Goal: Information Seeking & Learning: Learn about a topic

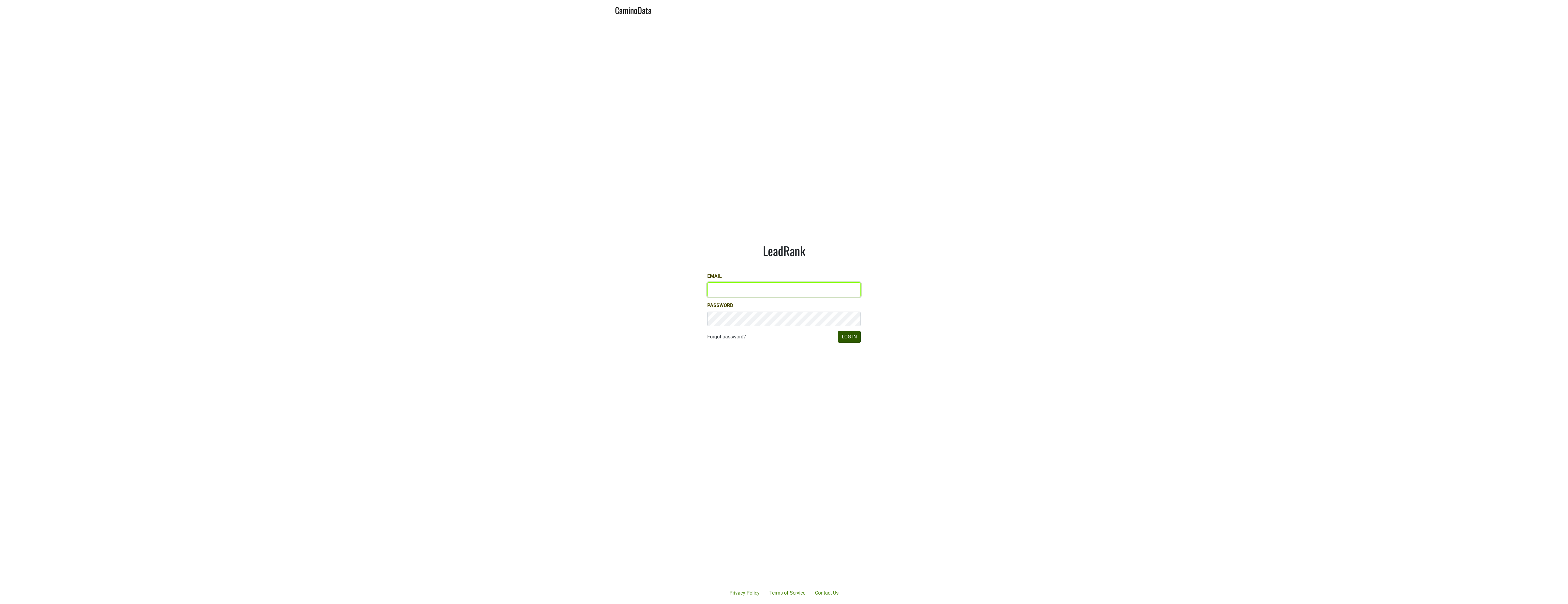
type input "JRANCE@REALMCELLARS.COM"
click at [847, 337] on button "Log In" at bounding box center [850, 337] width 23 height 12
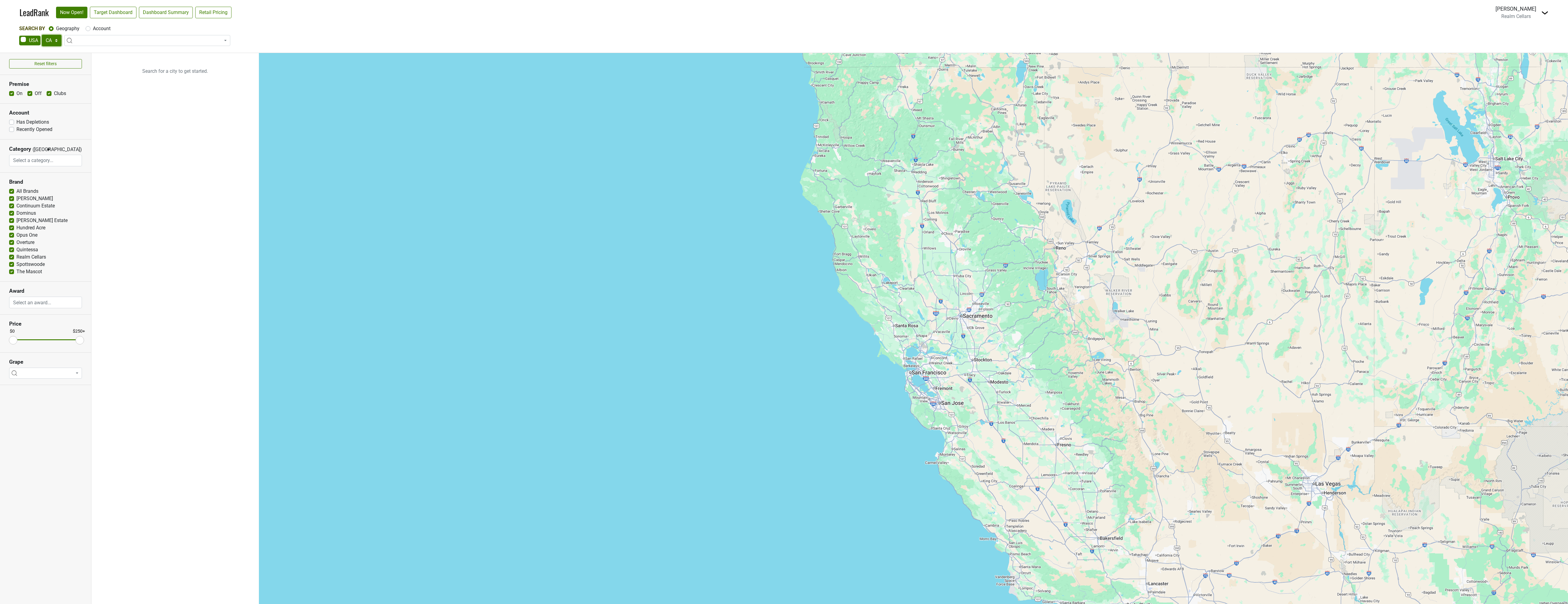
click at [57, 40] on select "AK AL AR AZ CA CO CT DC DE FL GA HI IA ID IL IN KS KY LA MA MD ME MI MN MO MS M…" at bounding box center [52, 40] width 20 height 12
click at [42, 35] on select "AK AL AR AZ CA CO CT DC DE FL GA HI IA ID IL IN KS KY LA MA MD ME MI MN MO MS M…" at bounding box center [52, 40] width 20 height 12
click at [113, 13] on link "Target Dashboard" at bounding box center [113, 12] width 47 height 12
click at [54, 42] on select "AK AL AR AZ CA CO CT DC DE FL GA HI IA ID IL IN KS KY LA MA MD ME MI MN MO MS M…" at bounding box center [52, 40] width 20 height 12
click at [42, 35] on select "AK AL AR AZ CA CO CT DC DE FL GA HI IA ID IL IN KS KY LA MA MD ME MI MN MO MS M…" at bounding box center [52, 40] width 20 height 12
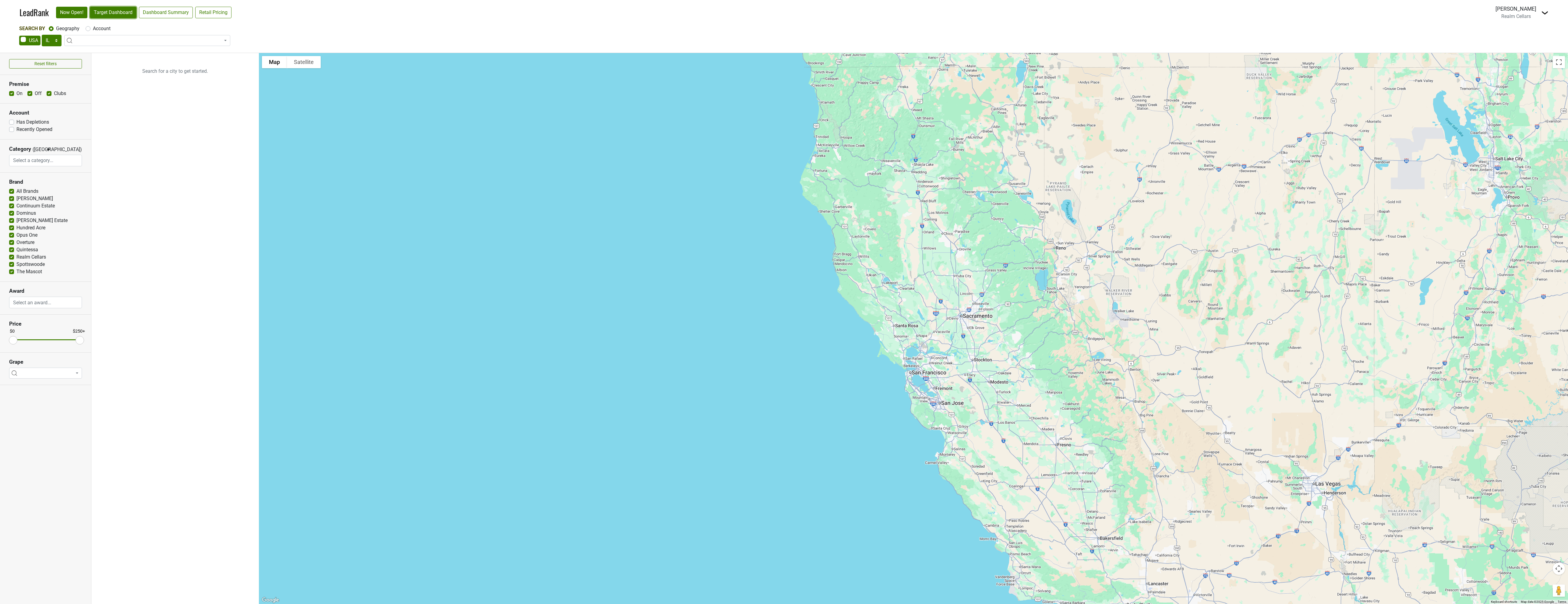
click at [111, 14] on link "Target Dashboard" at bounding box center [113, 12] width 47 height 12
click at [112, 13] on link "Target Dashboard" at bounding box center [113, 12] width 47 height 12
click at [58, 40] on select "AK AL AR AZ CA CO CT DC DE FL GA HI IA ID IL IN KS KY LA MA MD ME MI MN MO MS M…" at bounding box center [52, 40] width 20 height 12
select select "CA"
click at [42, 35] on select "AK AL AR AZ CA CO CT DC DE FL GA HI IA ID IL IN KS KY LA MA MD ME MI MN MO MS M…" at bounding box center [52, 40] width 20 height 12
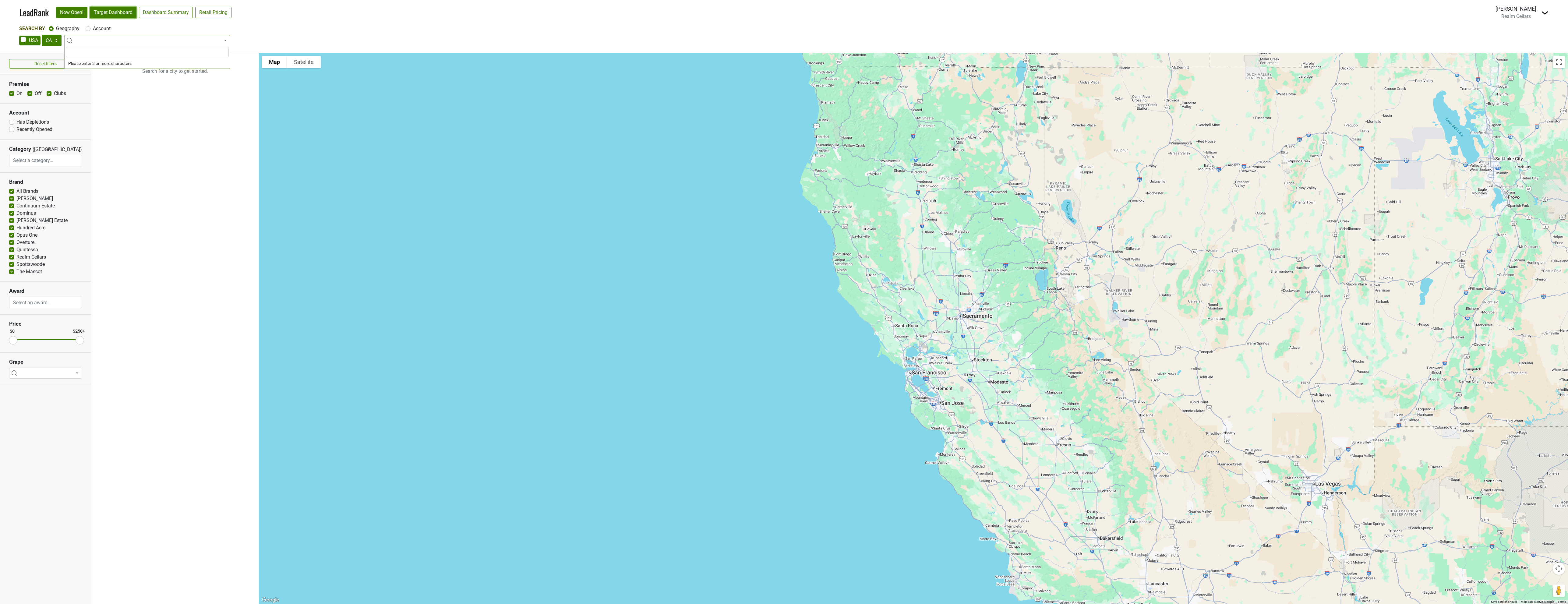
click at [122, 12] on link "Target Dashboard" at bounding box center [113, 12] width 47 height 12
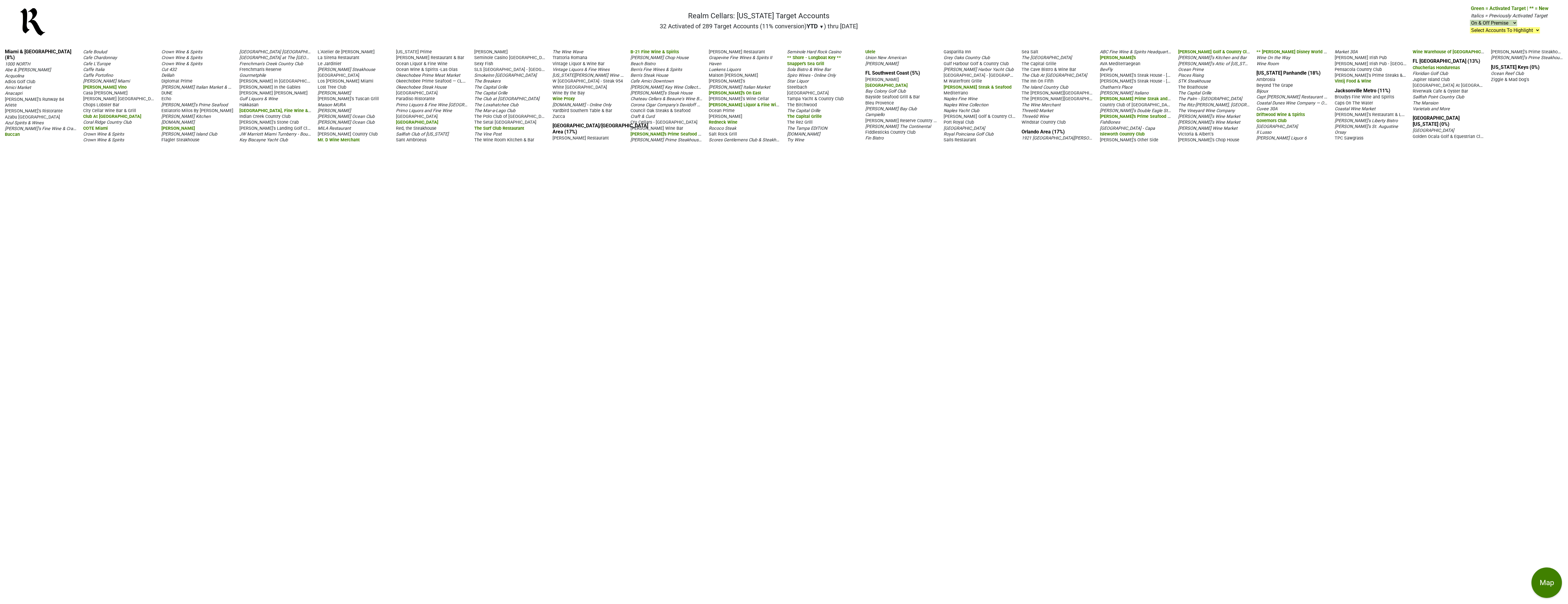
click at [820, 27] on span "▼" at bounding box center [822, 27] width 5 height 5
click at [819, 49] on div "LTM" at bounding box center [818, 52] width 23 height 13
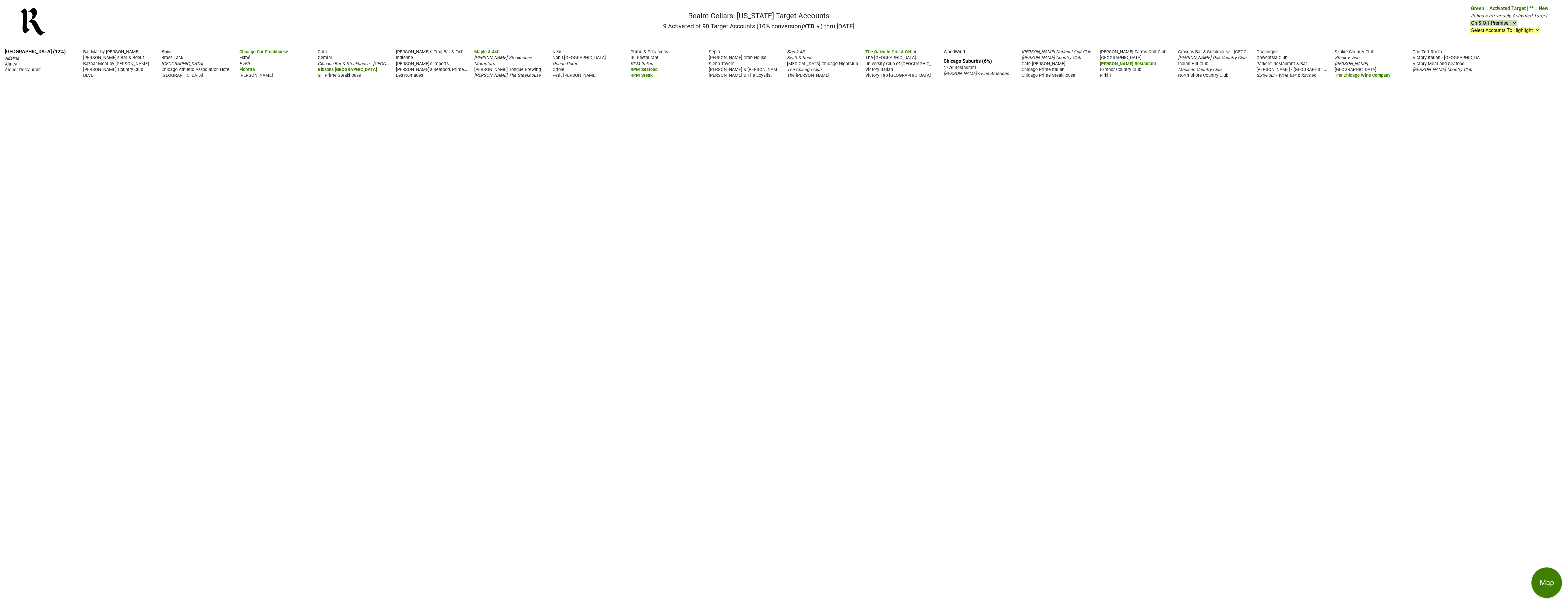
drag, startPoint x: 461, startPoint y: 504, endPoint x: 463, endPoint y: 500, distance: 4.5
click at [463, 502] on div "Chicago (12%) Adalina Alinea Atelier Restaurant Bar Mar by José Andrés Bavette'…" at bounding box center [784, 324] width 1568 height 560
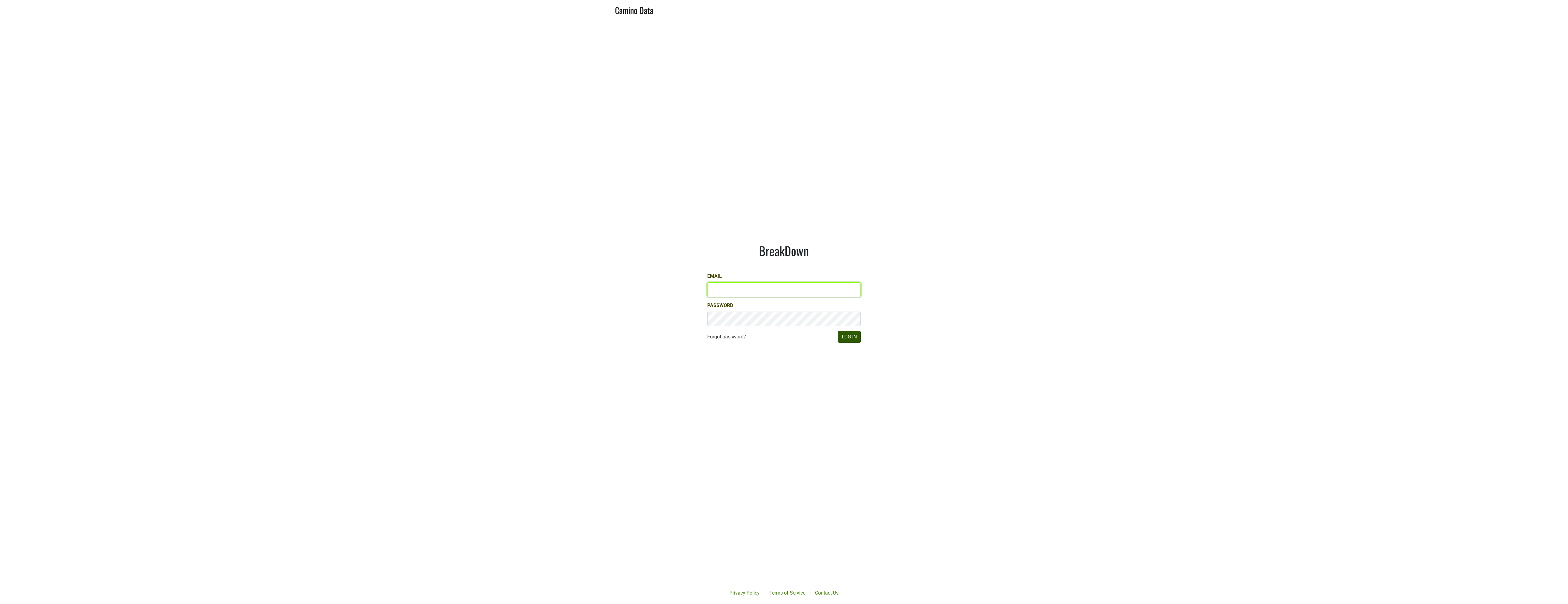
type input "[EMAIL_ADDRESS][DOMAIN_NAME]"
drag, startPoint x: 849, startPoint y: 334, endPoint x: 852, endPoint y: 328, distance: 6.7
click at [851, 334] on button "Log In" at bounding box center [850, 337] width 23 height 12
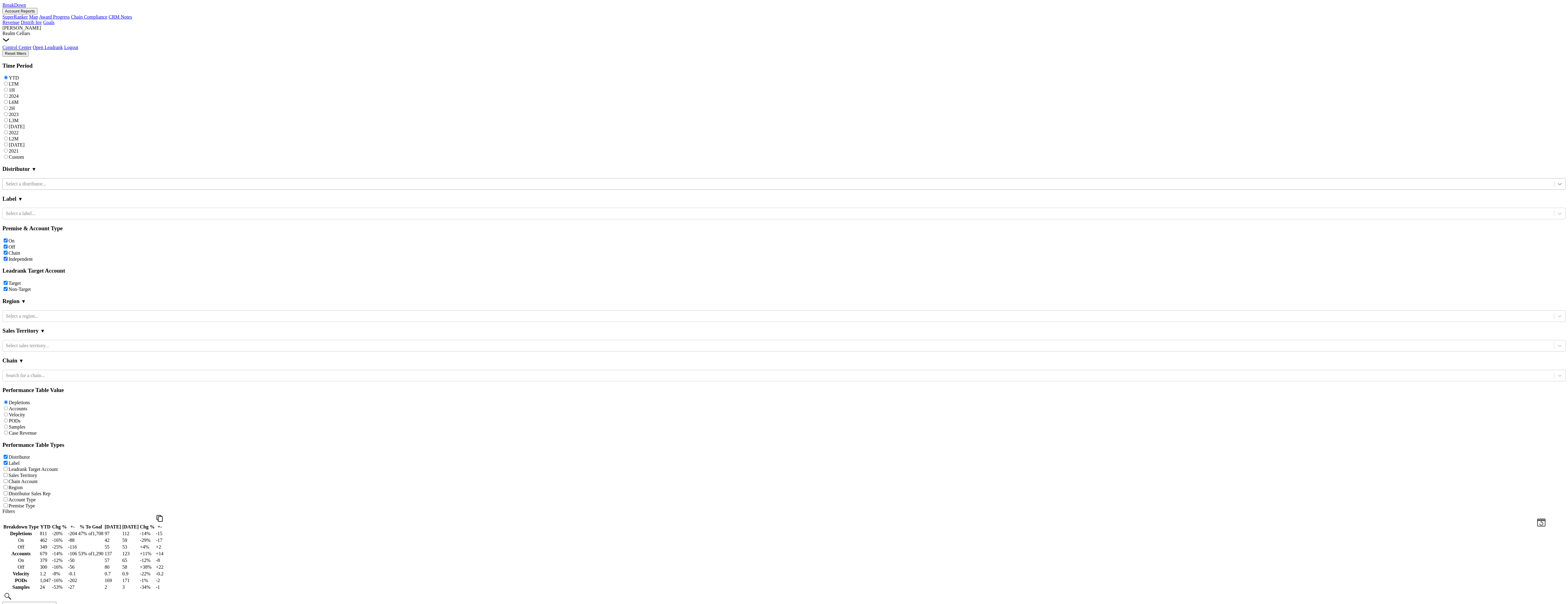
click at [1556, 181] on icon at bounding box center [1559, 184] width 6 height 6
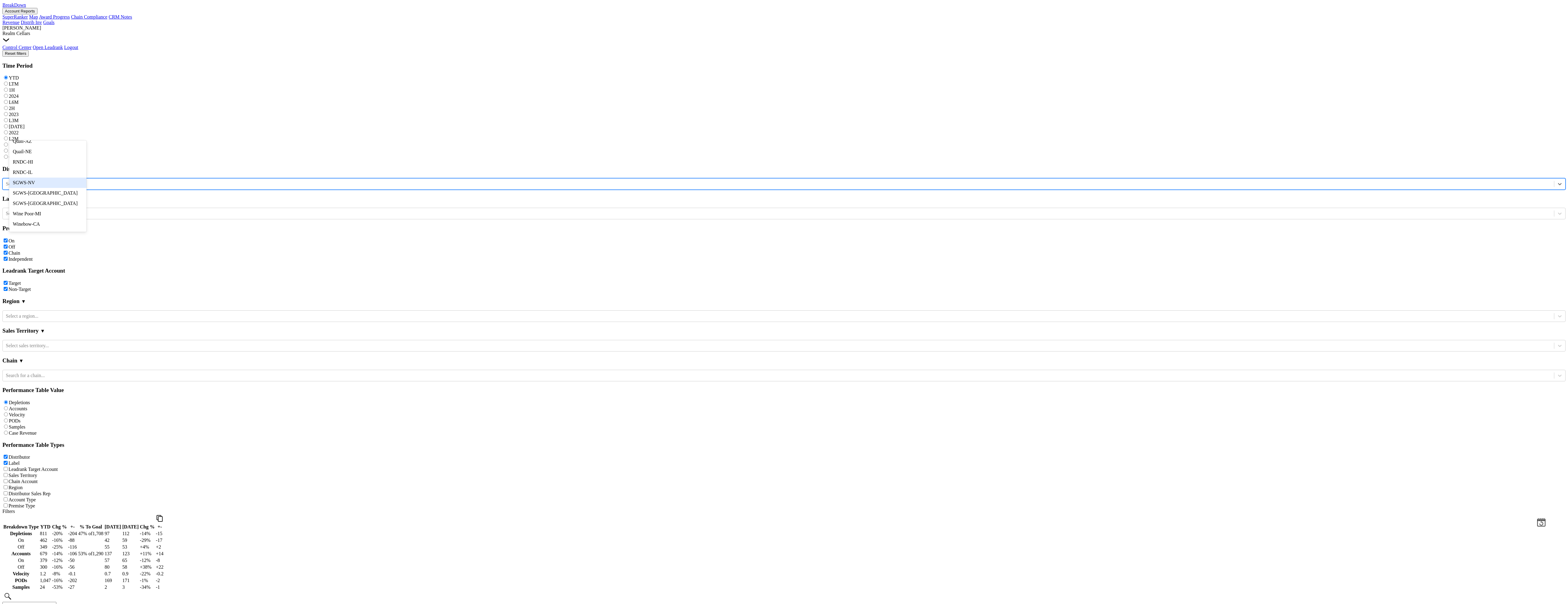
scroll to position [137, 0]
click at [47, 155] on div "RNDC-IL" at bounding box center [47, 150] width 77 height 10
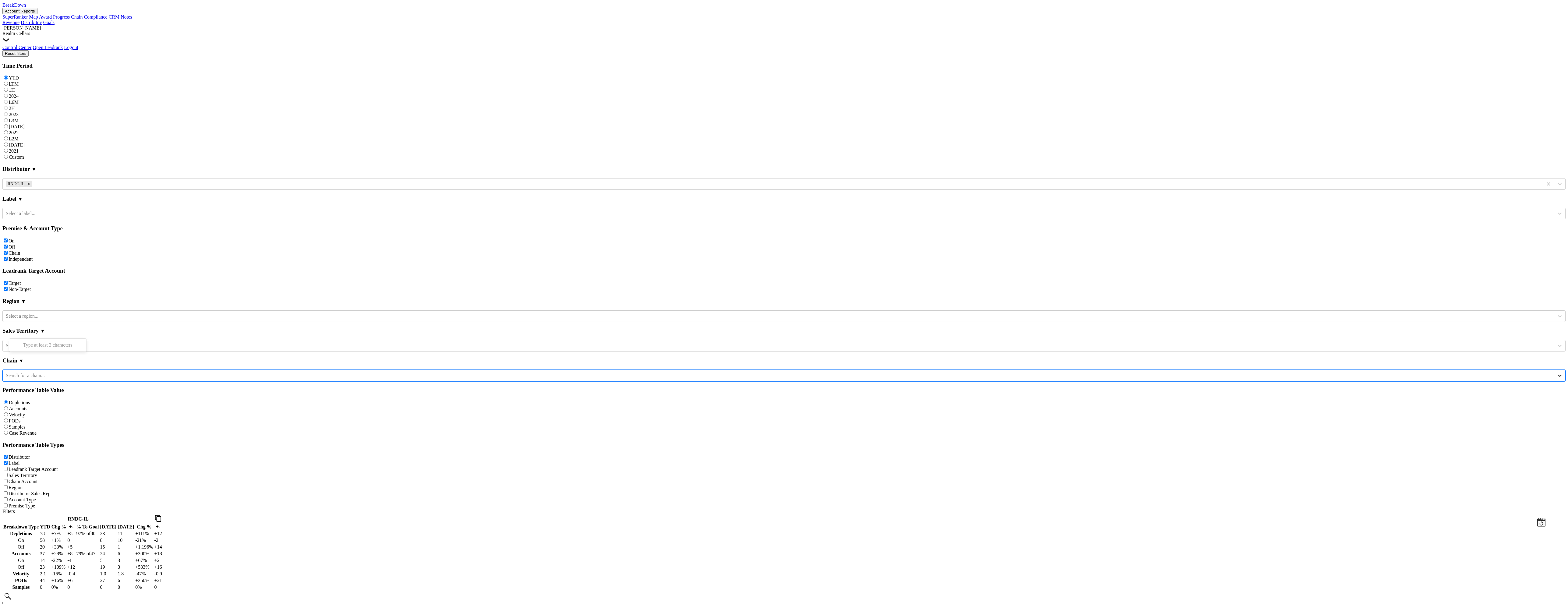
click at [1556, 373] on icon at bounding box center [1559, 376] width 6 height 6
type input "binny"
click at [49, 347] on div "Binny's Beverage Depot" at bounding box center [47, 345] width 77 height 10
click at [31, 182] on icon "Remove RNDC-IL" at bounding box center [29, 184] width 4 height 4
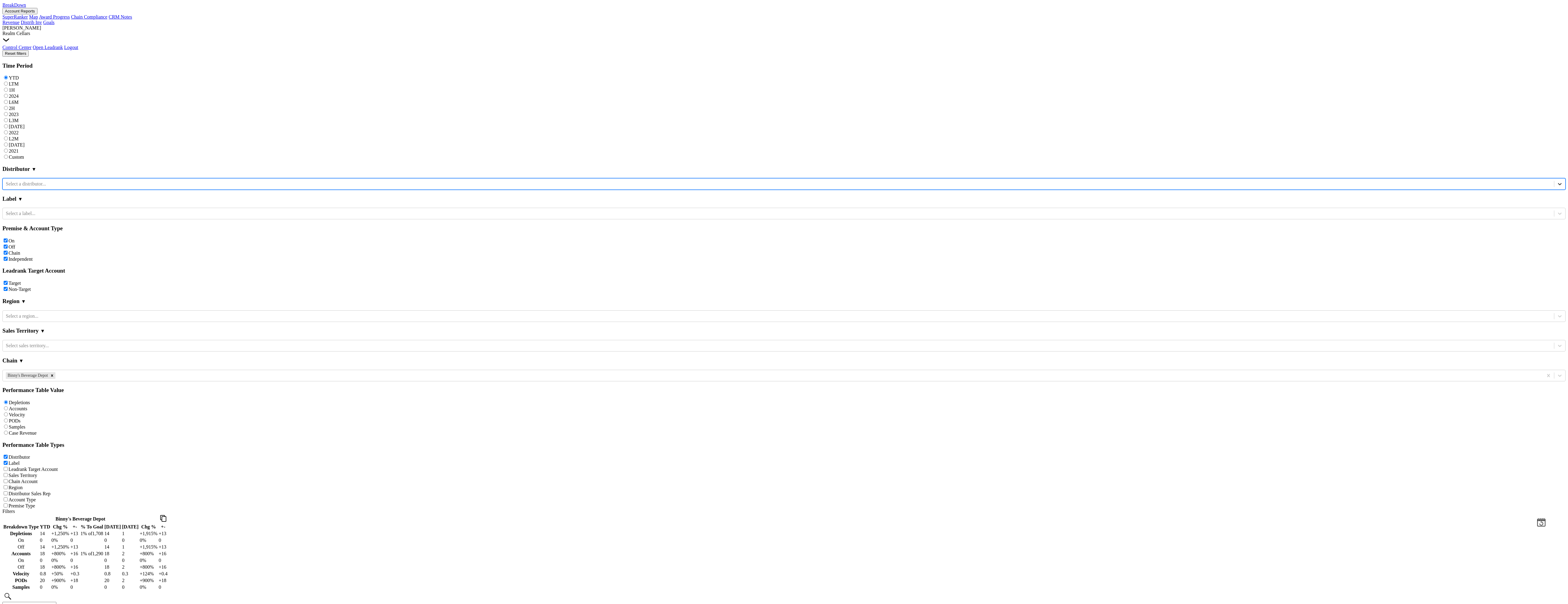
click at [1556, 181] on icon at bounding box center [1559, 184] width 6 height 6
click at [58, 161] on div "Winebow-CA" at bounding box center [47, 156] width 77 height 10
click at [54, 373] on icon "Remove Binny's Beverage Depot" at bounding box center [52, 375] width 4 height 4
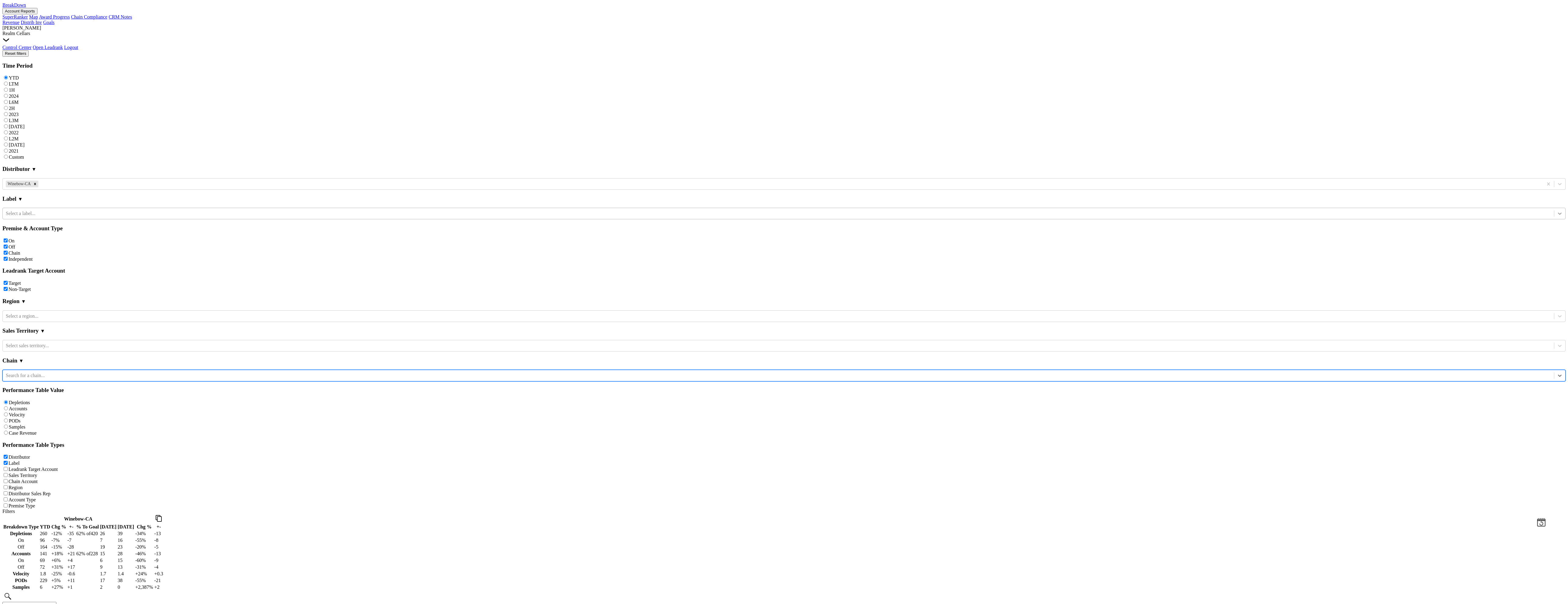
click at [1556, 211] on icon at bounding box center [1559, 214] width 6 height 6
click at [55, 181] on div "The Bard" at bounding box center [47, 176] width 77 height 10
click at [425, 509] on div "Filters Winebow-CA // The Bard Breakdown Type YTD Chg % +- % To Goal Jul ‘25 Ju…" at bounding box center [784, 600] width 1563 height 181
click at [30, 211] on icon "Remove The Bard" at bounding box center [27, 213] width 4 height 4
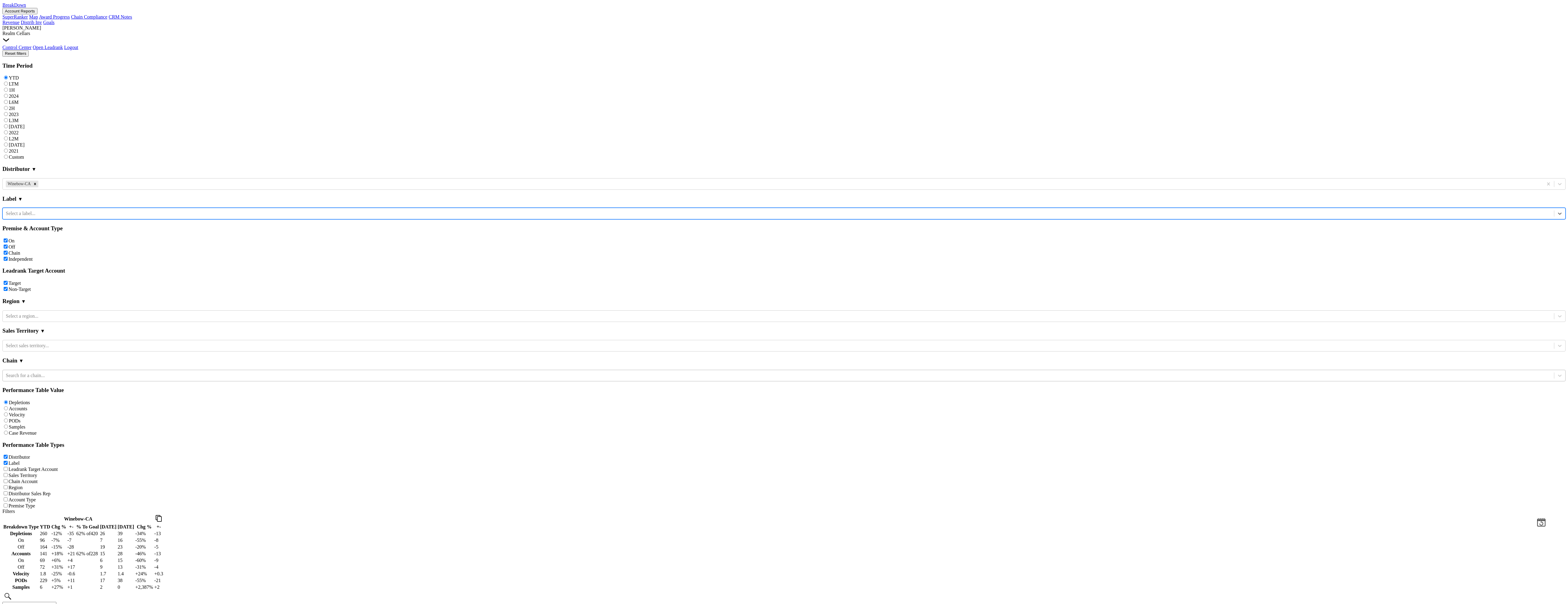
click at [38, 10] on button "Account Reports" at bounding box center [20, 11] width 35 height 7
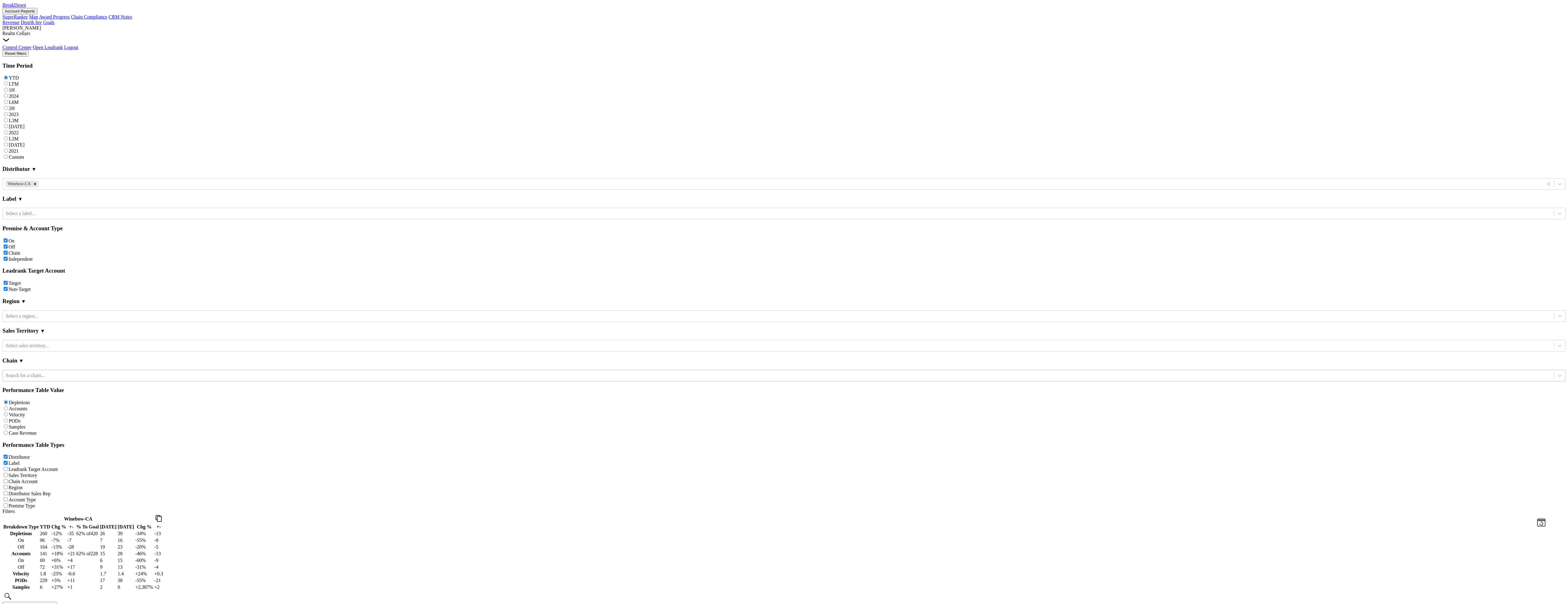
click at [28, 19] on link "SuperRanker" at bounding box center [15, 17] width 26 height 5
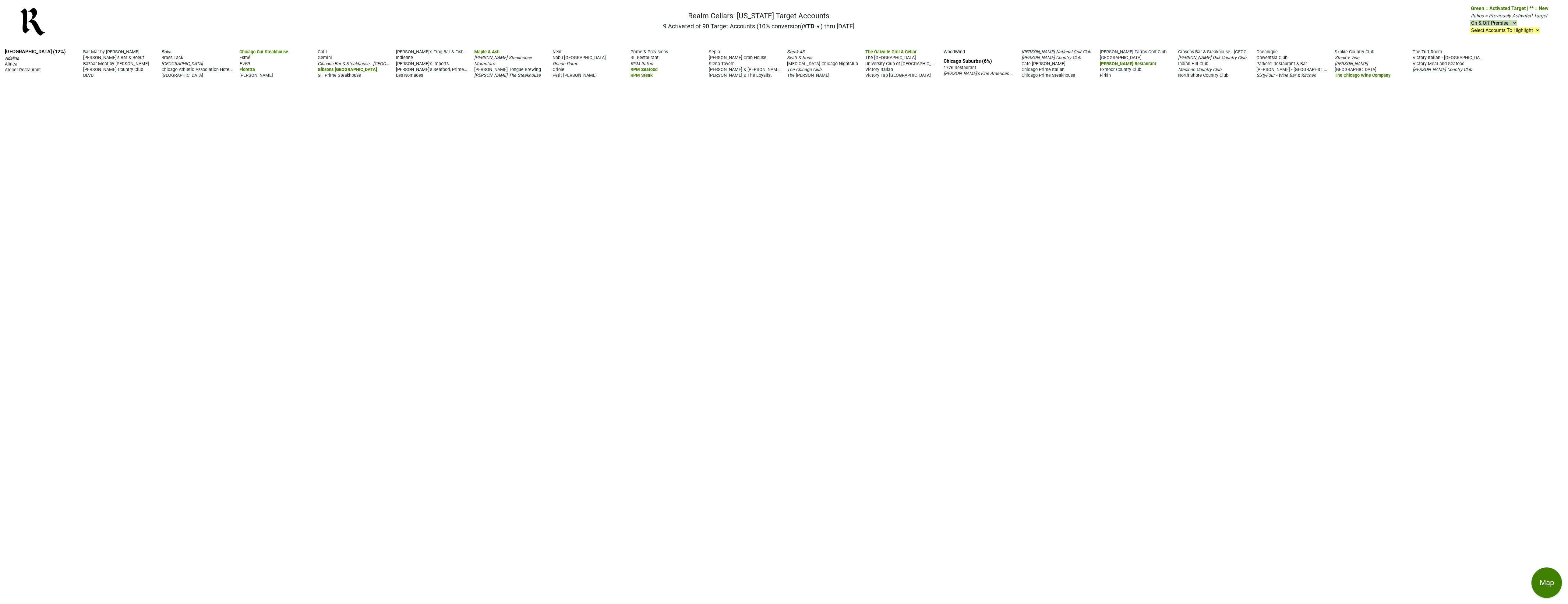
click at [816, 27] on span "▼" at bounding box center [819, 27] width 5 height 5
click at [817, 50] on div "LTM" at bounding box center [815, 52] width 23 height 13
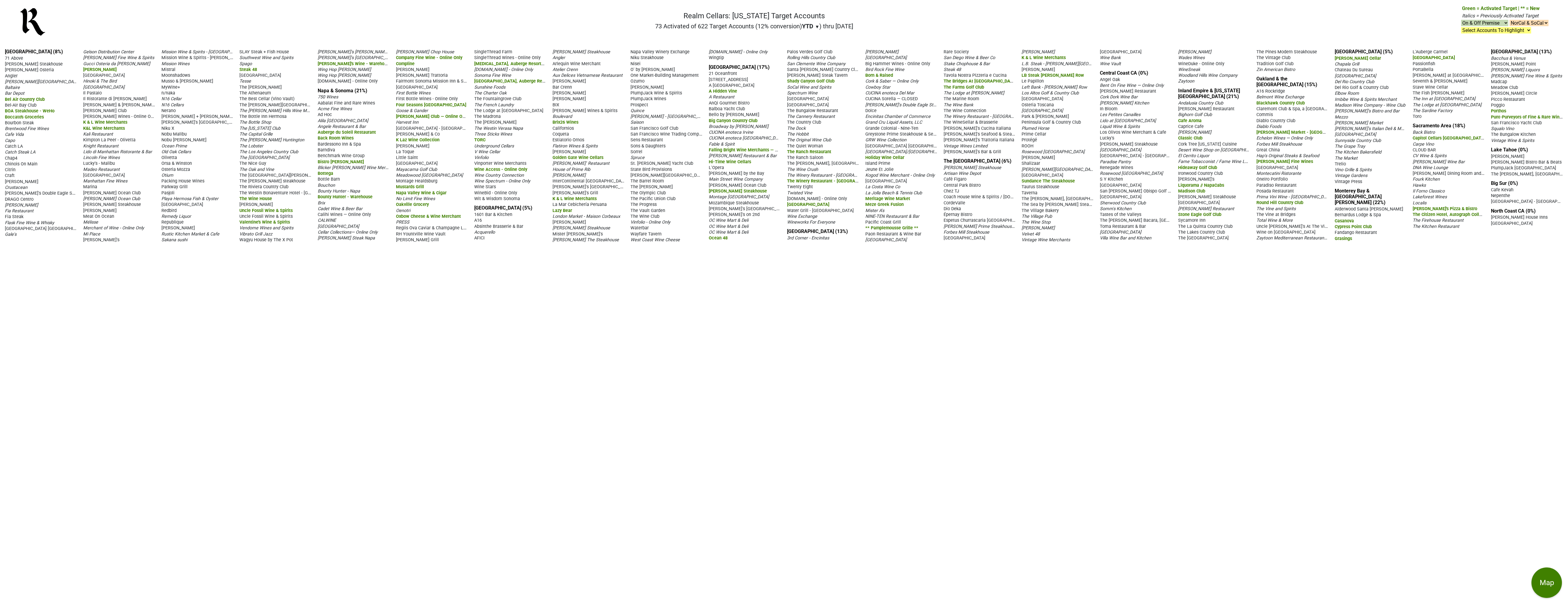
click at [815, 28] on span "▼" at bounding box center [817, 27] width 5 height 5
click at [811, 52] on div "LTM" at bounding box center [814, 52] width 23 height 13
click at [612, 16] on nav "Realm Cellars: [US_STATE] Target Accounts 100 Activated of 622 Target Accounts …" at bounding box center [784, 24] width 1539 height 39
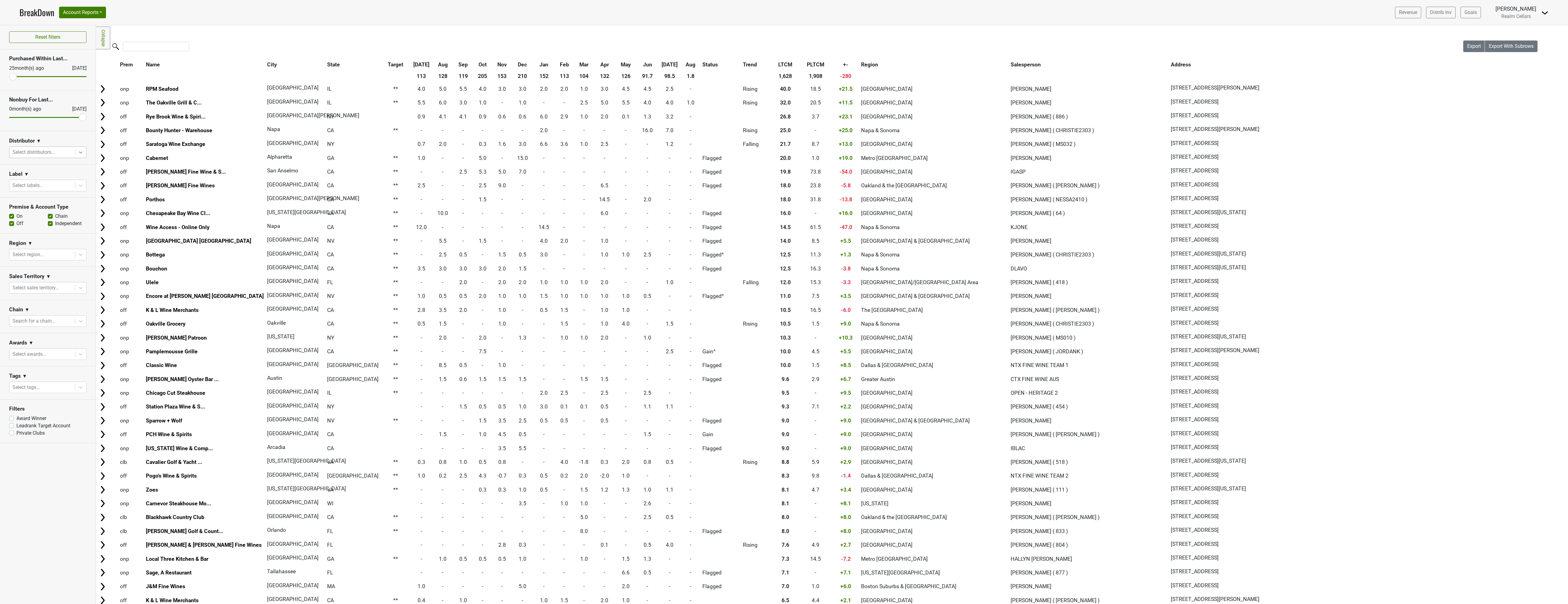
click at [80, 155] on icon at bounding box center [81, 152] width 6 height 6
click at [52, 185] on div "Winebow-CA" at bounding box center [47, 181] width 77 height 12
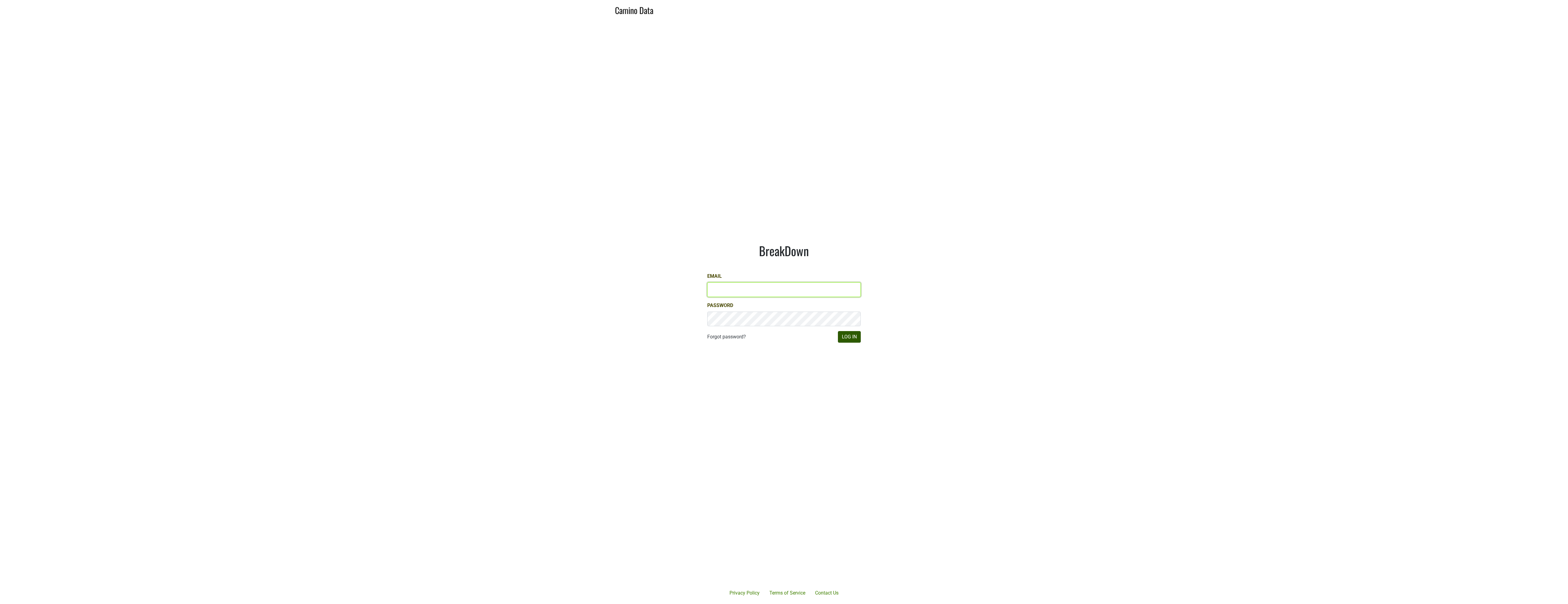
type input "[EMAIL_ADDRESS][DOMAIN_NAME]"
click at [851, 335] on button "Log In" at bounding box center [850, 337] width 23 height 12
